Goal: Information Seeking & Learning: Learn about a topic

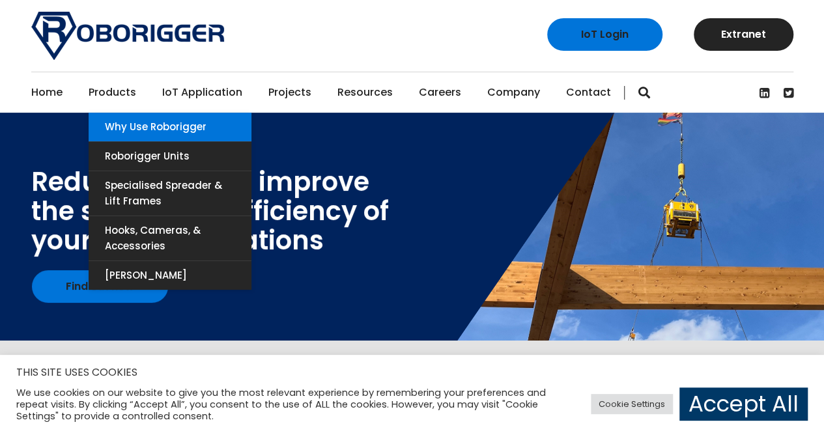
click at [119, 122] on link "Why use Roborigger" at bounding box center [170, 127] width 163 height 29
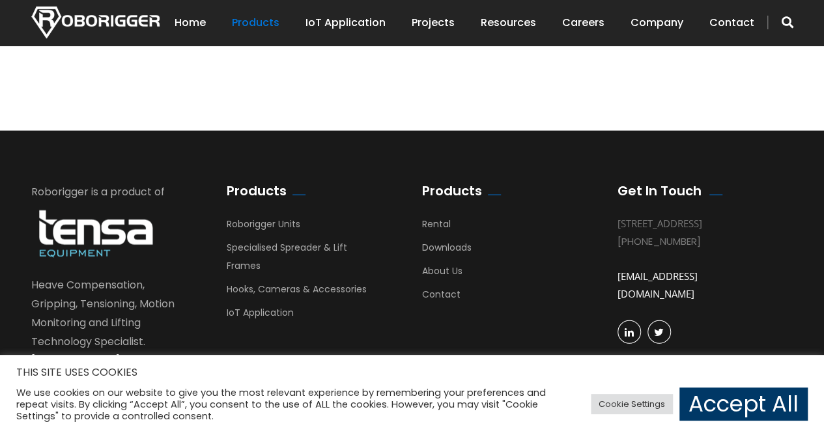
scroll to position [1320, 0]
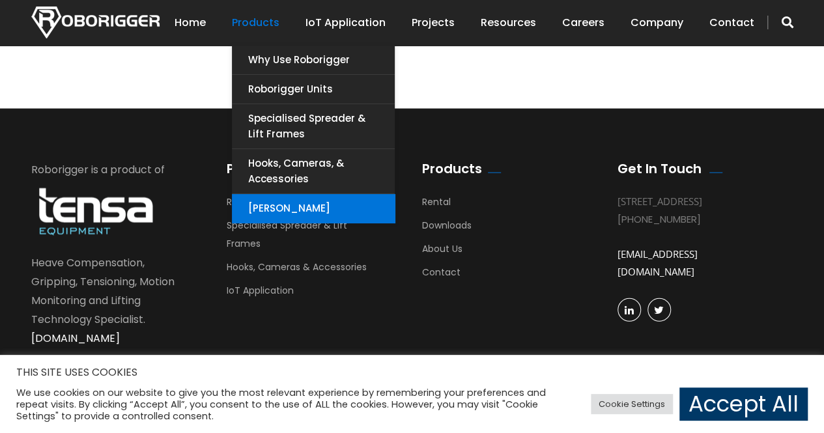
click at [288, 205] on link "[PERSON_NAME]" at bounding box center [313, 208] width 163 height 29
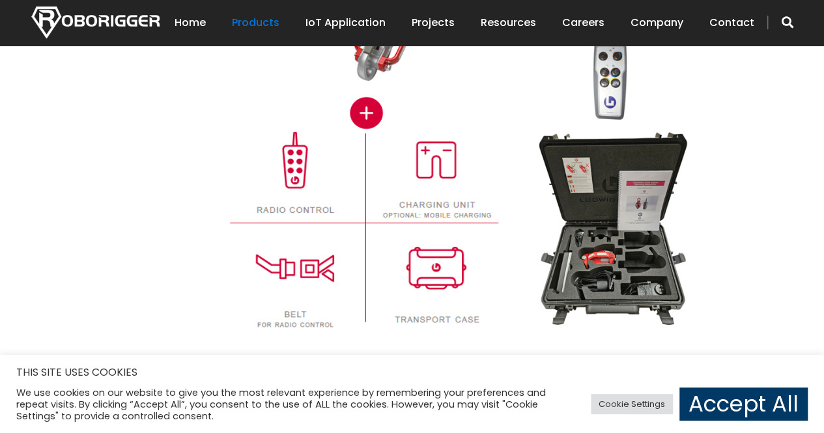
scroll to position [1498, 0]
